Goal: Information Seeking & Learning: Learn about a topic

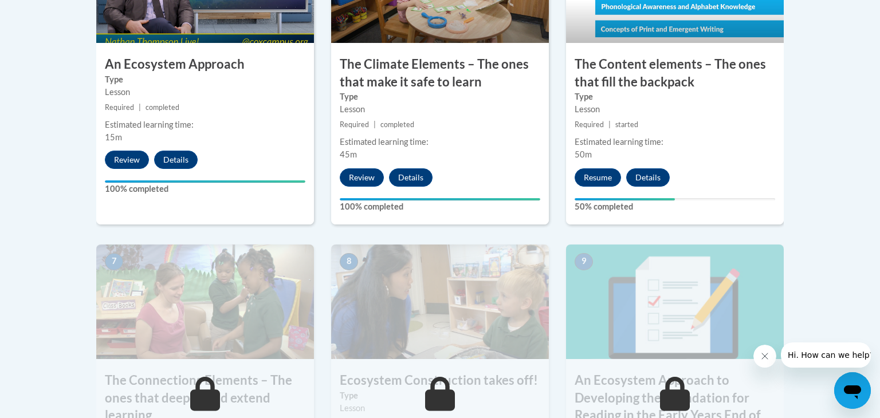
scroll to position [802, 0]
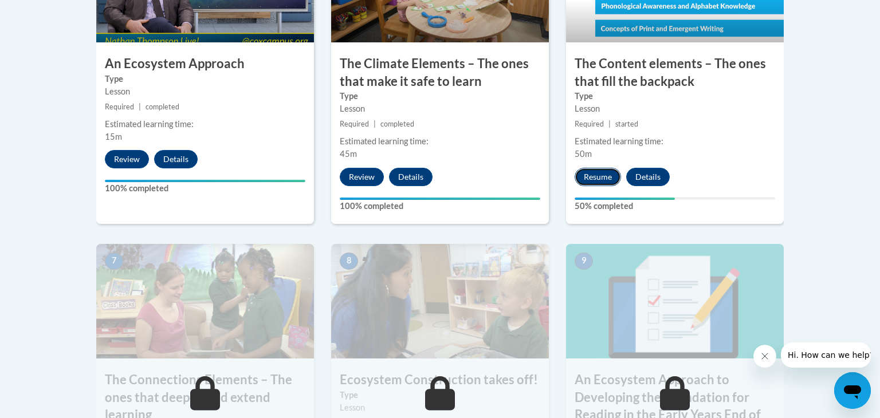
click at [595, 175] on button "Resume" at bounding box center [597, 177] width 46 height 18
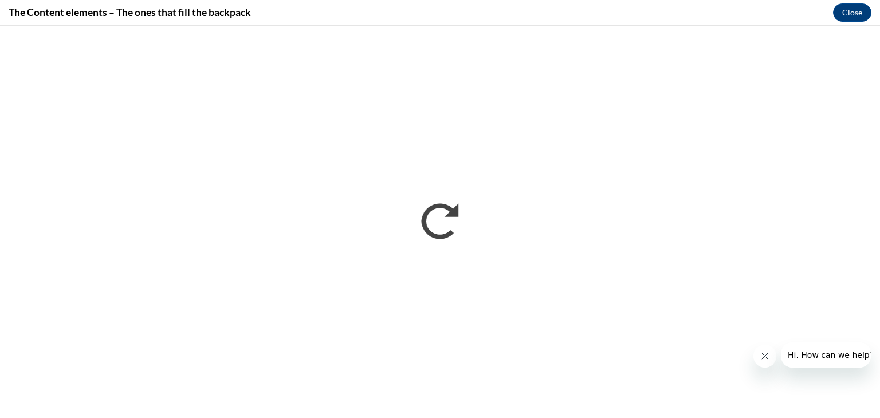
scroll to position [0, 0]
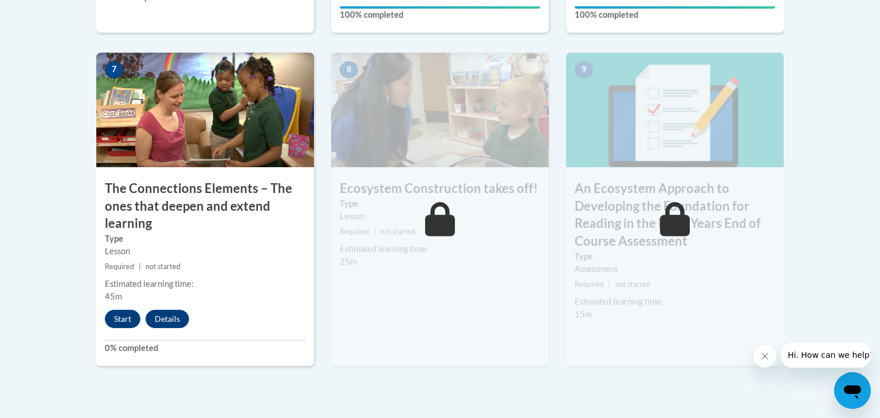
scroll to position [982, 0]
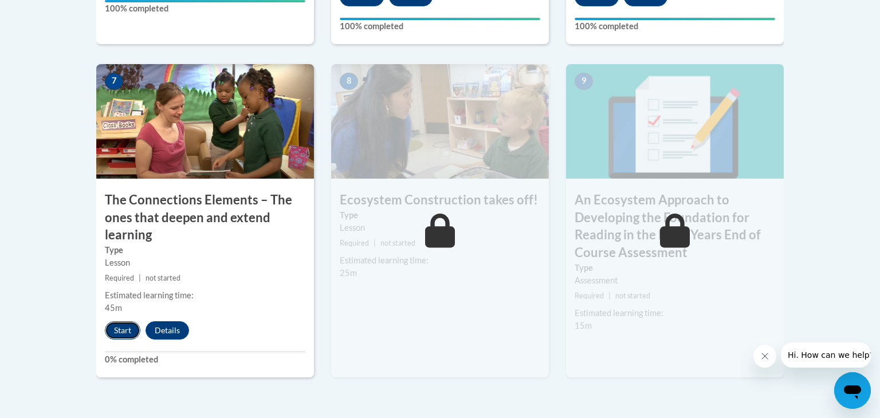
click at [124, 322] on button "Start" at bounding box center [123, 330] width 36 height 18
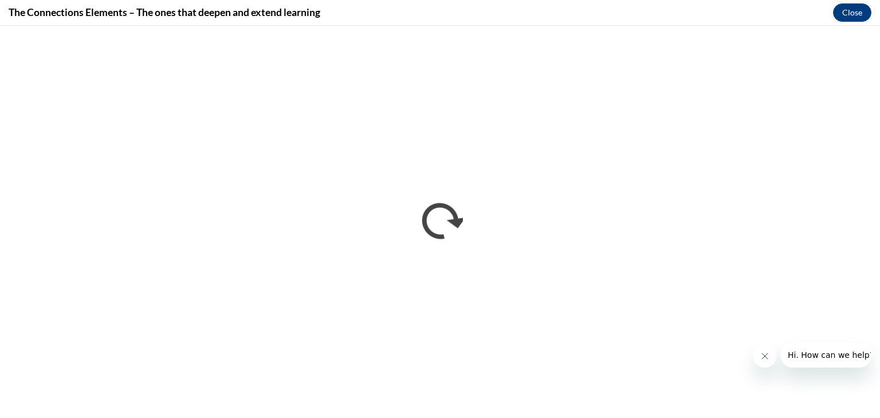
scroll to position [0, 0]
